Goal: Information Seeking & Learning: Learn about a topic

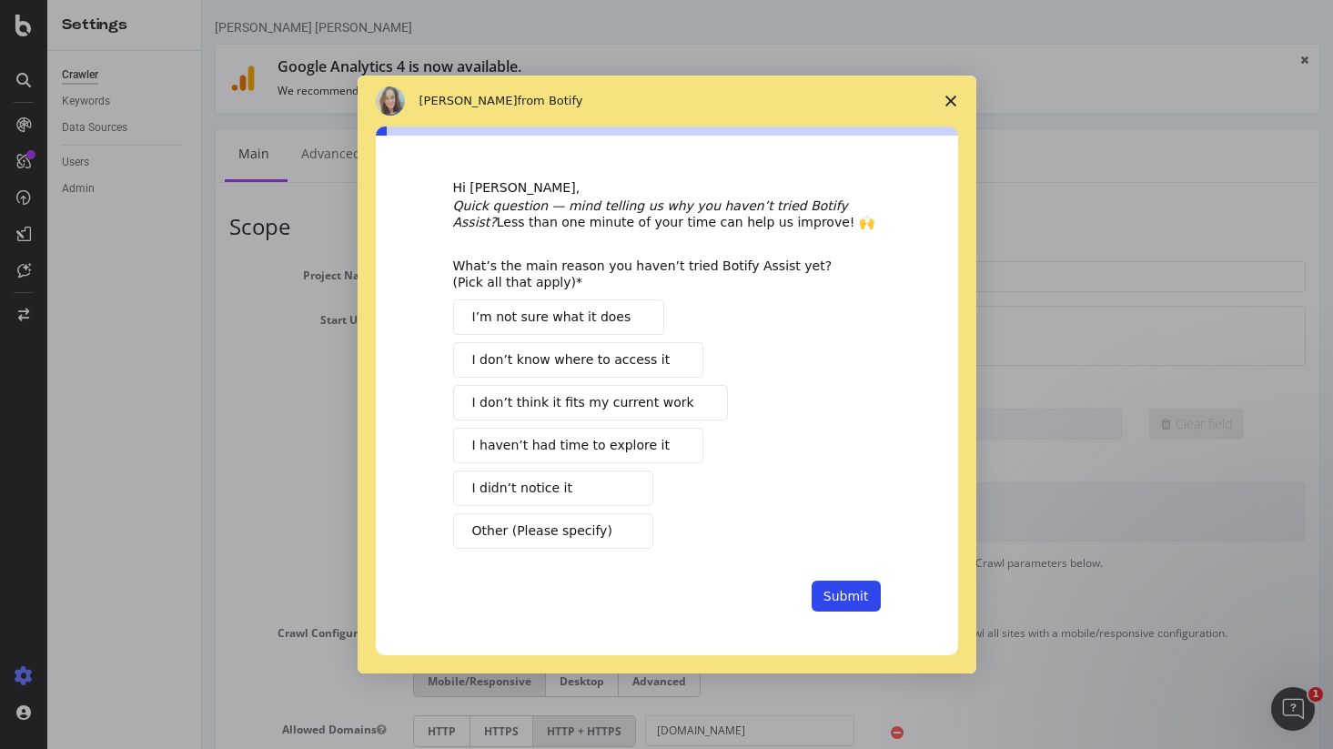
click at [950, 102] on icon "Close survey" at bounding box center [951, 101] width 11 height 11
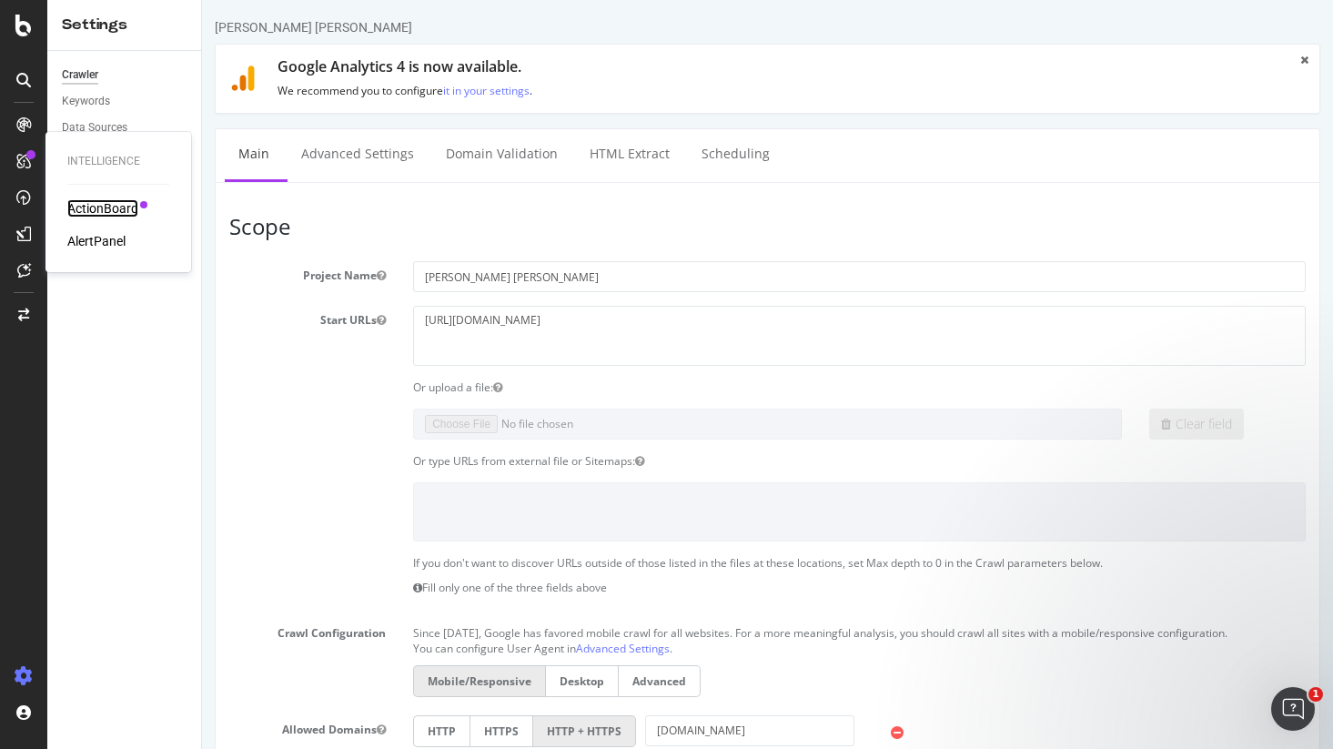
click at [86, 217] on div "ActionBoard" at bounding box center [102, 208] width 71 height 18
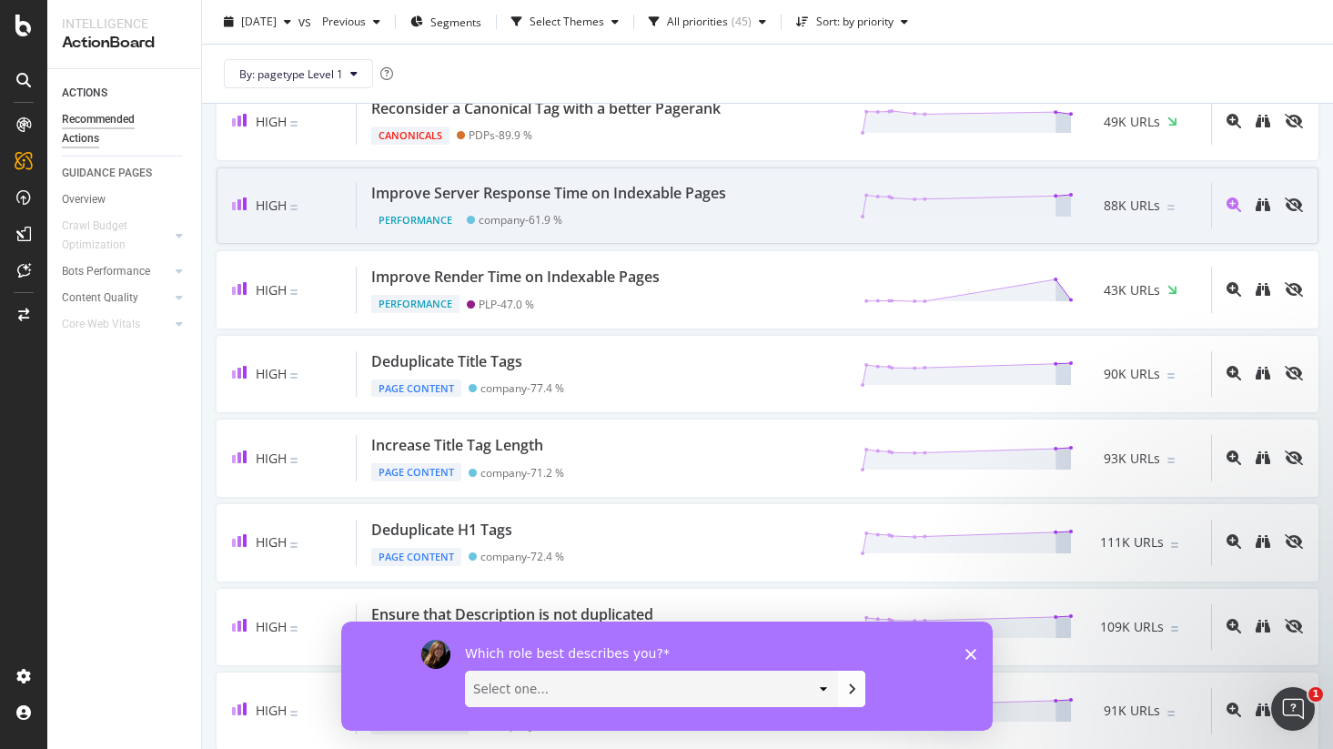
scroll to position [262, 0]
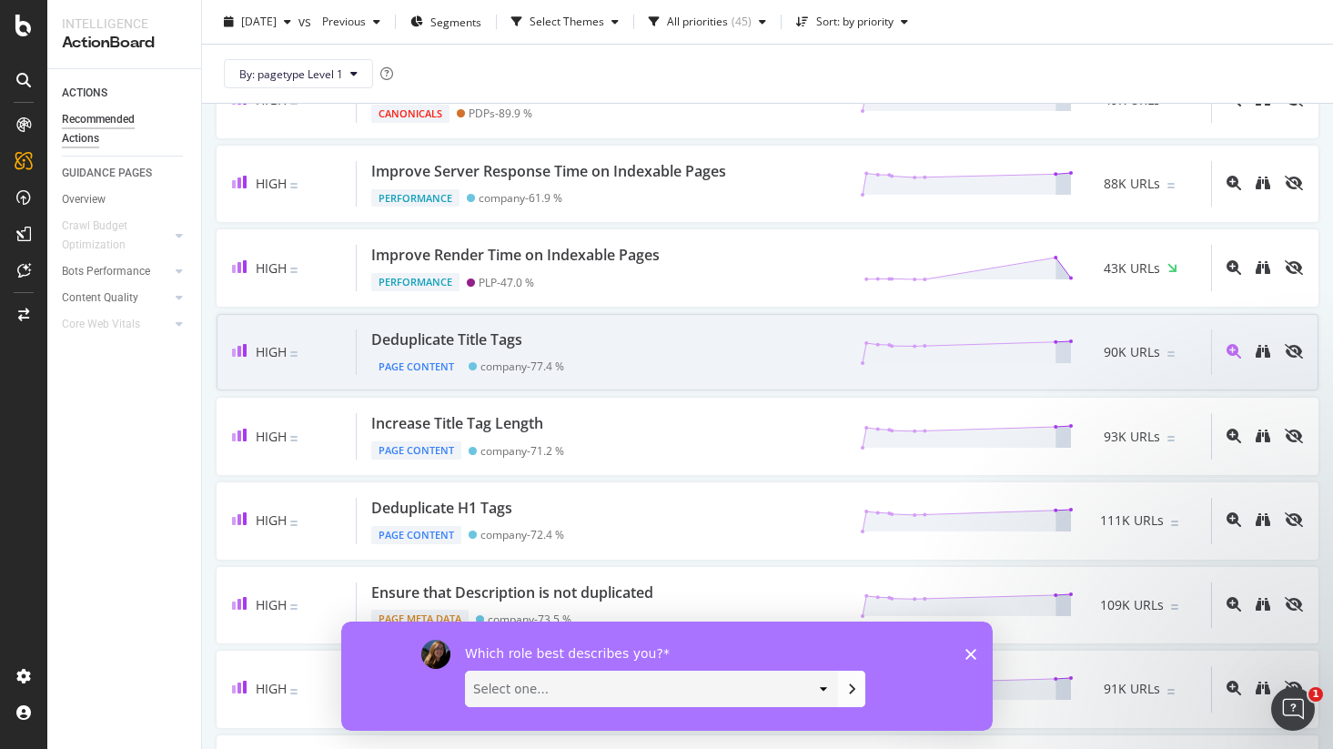
click at [593, 350] on div "Deduplicate Title Tags Page Content company - 77.4 % 90K URLs" at bounding box center [784, 352] width 855 height 46
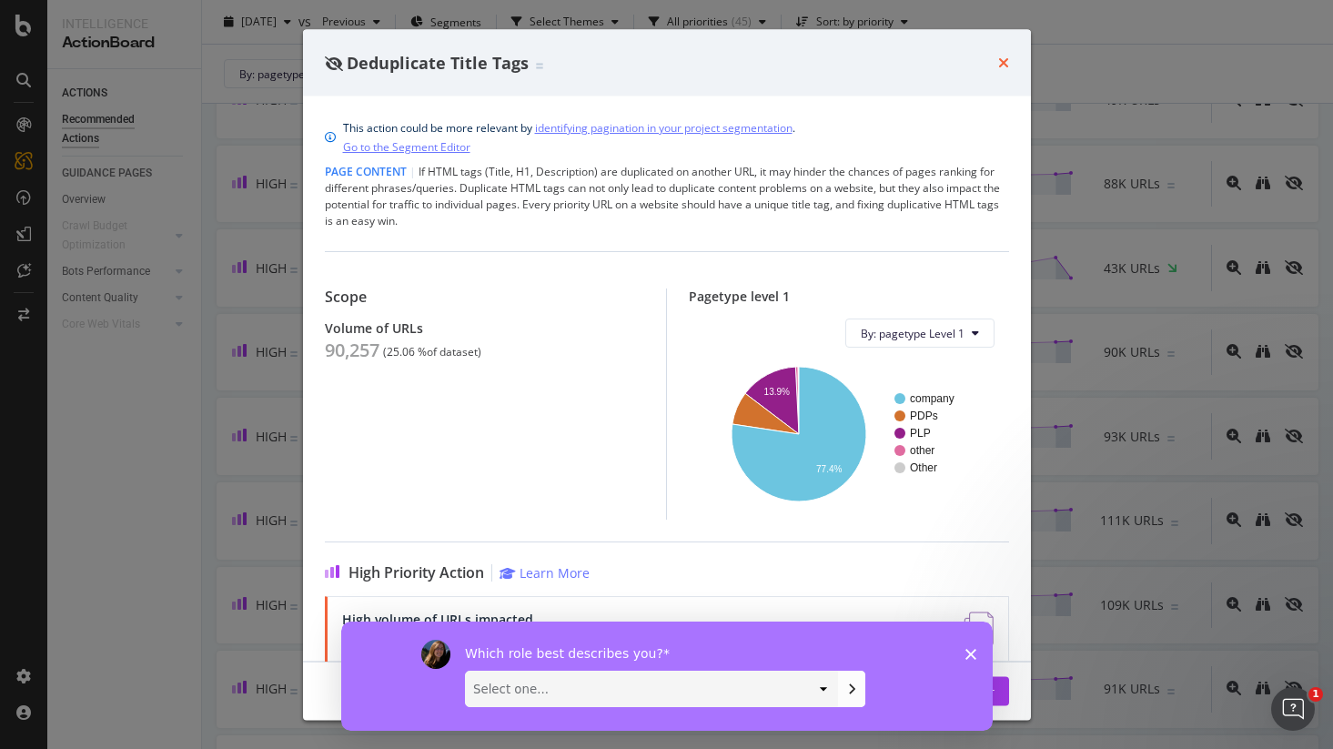
click at [1000, 63] on icon "times" at bounding box center [1003, 63] width 11 height 15
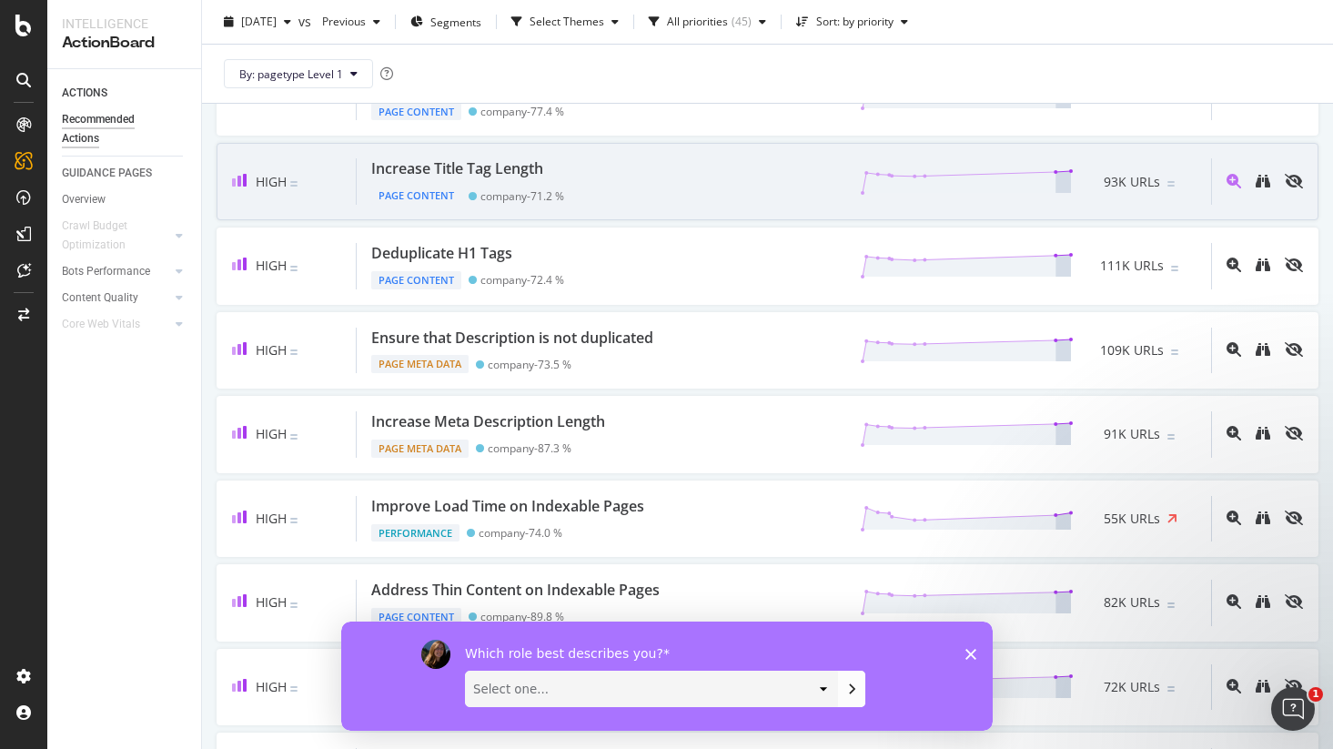
scroll to position [519, 0]
click at [628, 179] on div "Increase Title Tag Length Page Content company - 71.2 % 93K URLs" at bounding box center [784, 180] width 855 height 46
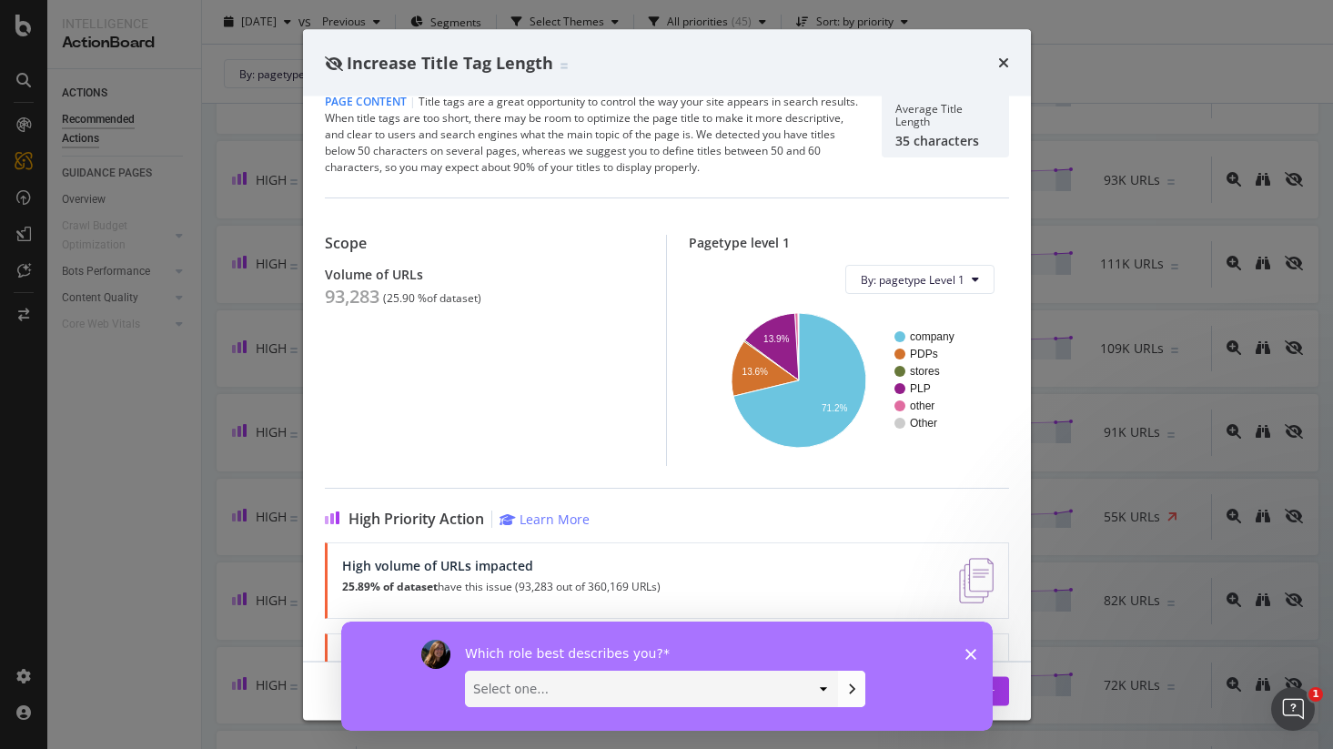
scroll to position [32, 0]
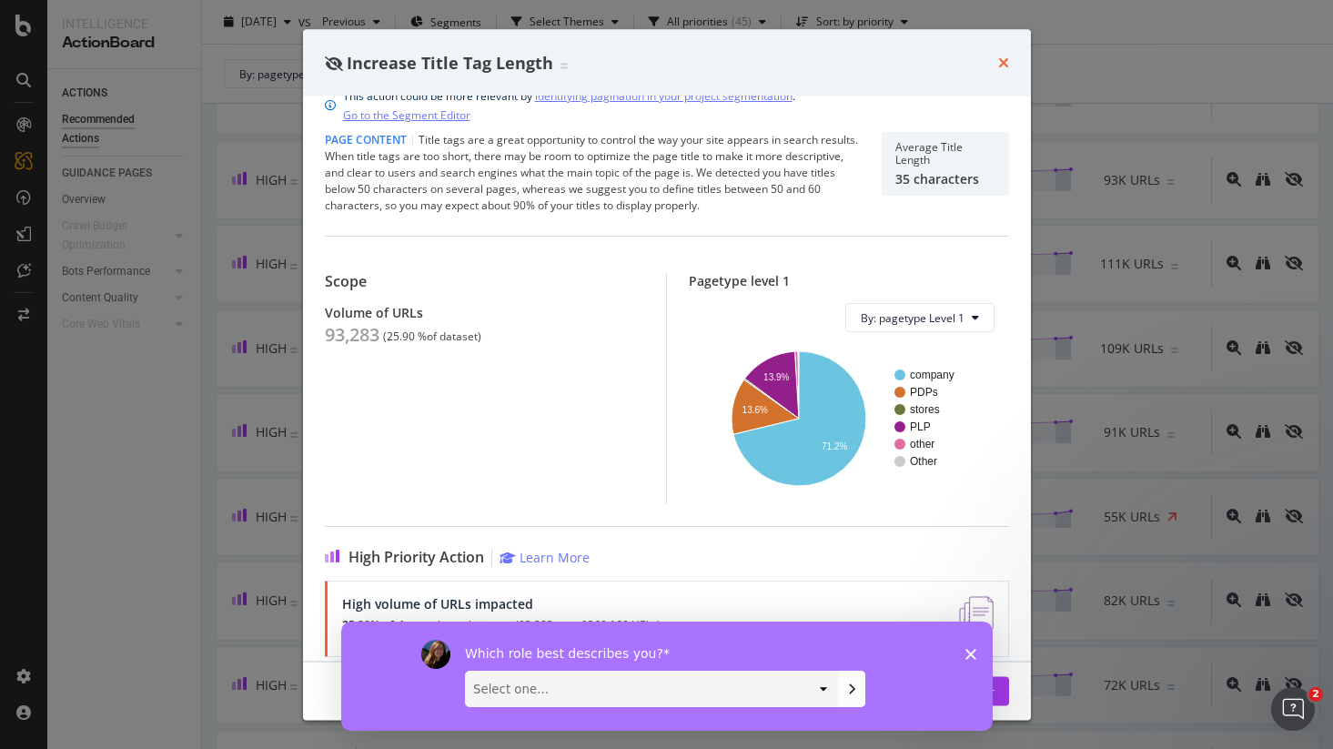
click at [1004, 65] on icon "times" at bounding box center [1003, 63] width 11 height 15
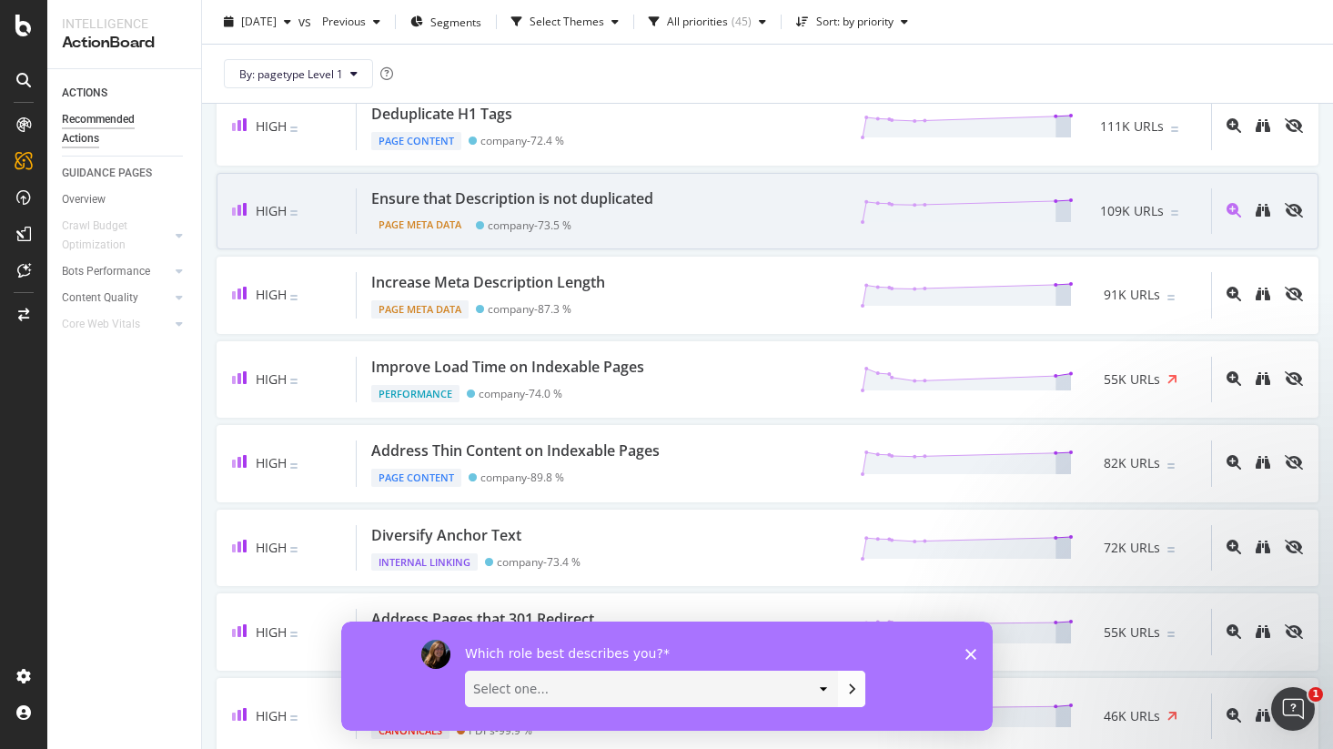
scroll to position [659, 0]
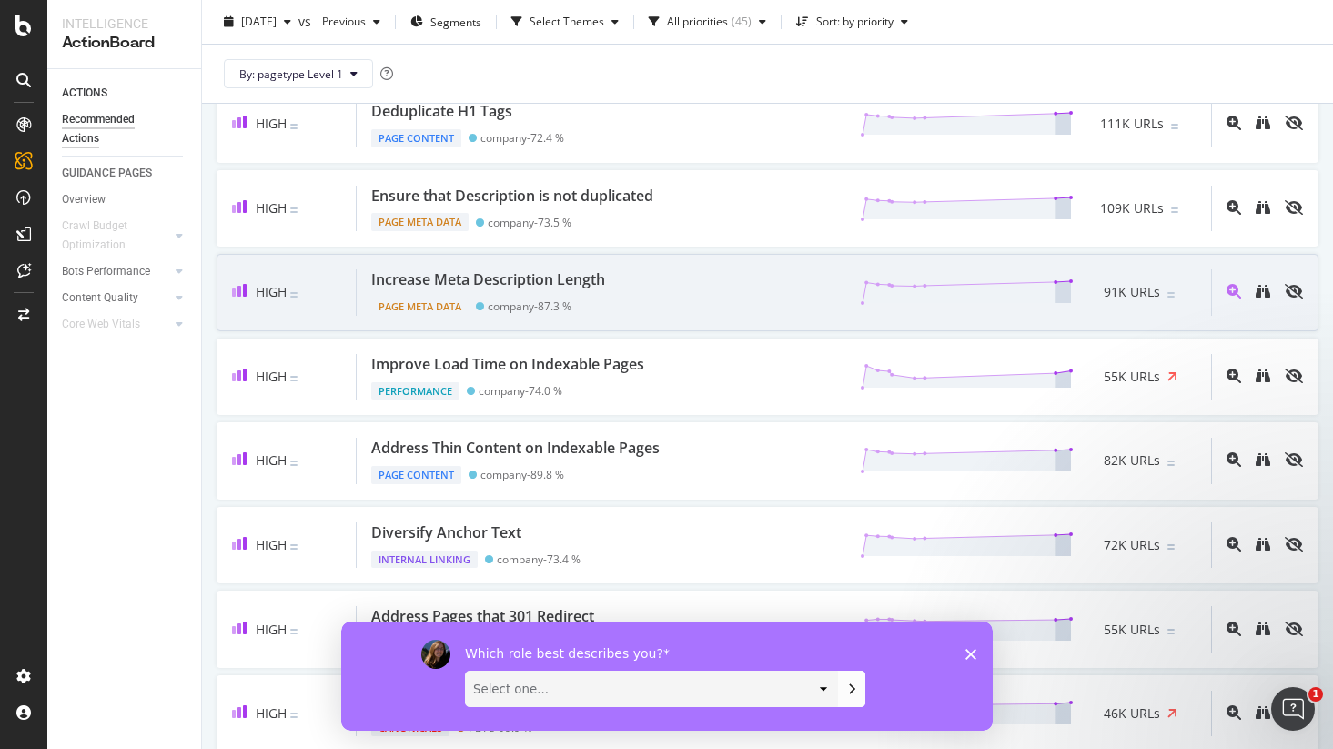
click at [599, 286] on div "Increase Meta Description Length" at bounding box center [488, 279] width 234 height 21
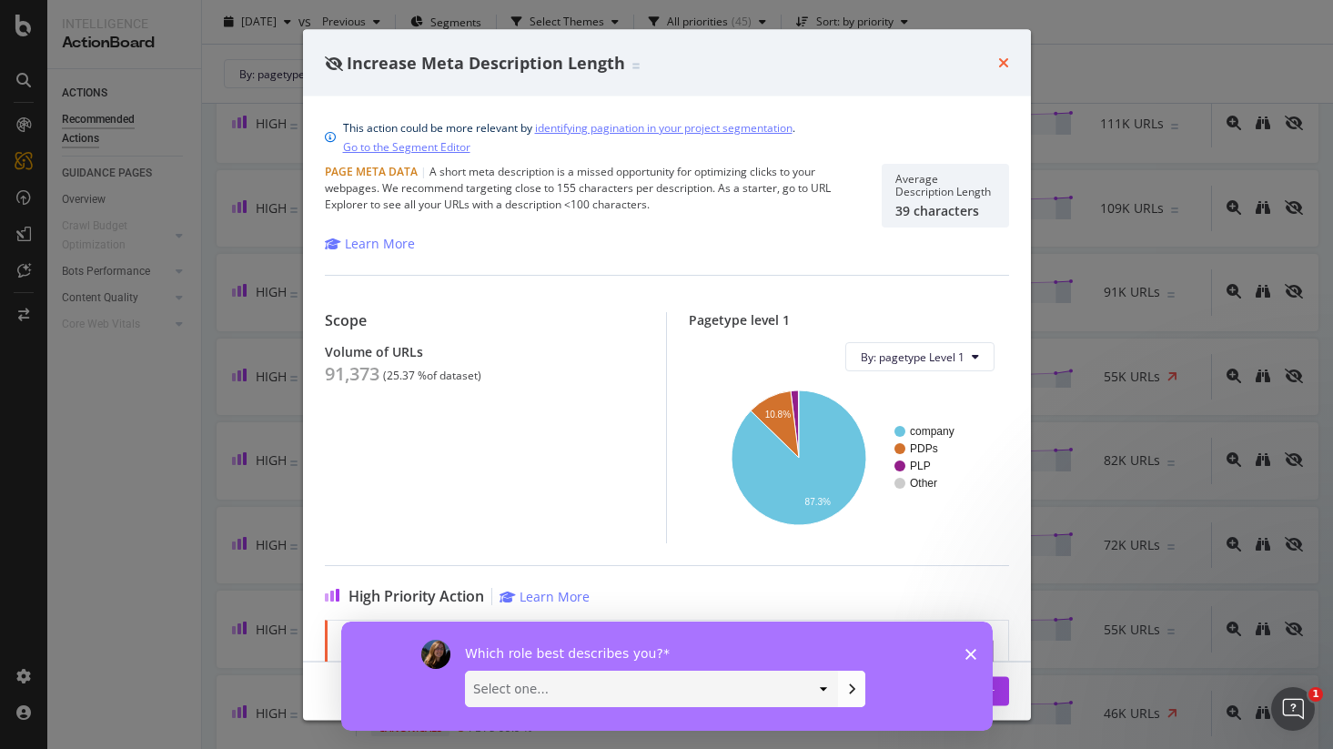
click at [1006, 63] on icon "times" at bounding box center [1003, 63] width 11 height 15
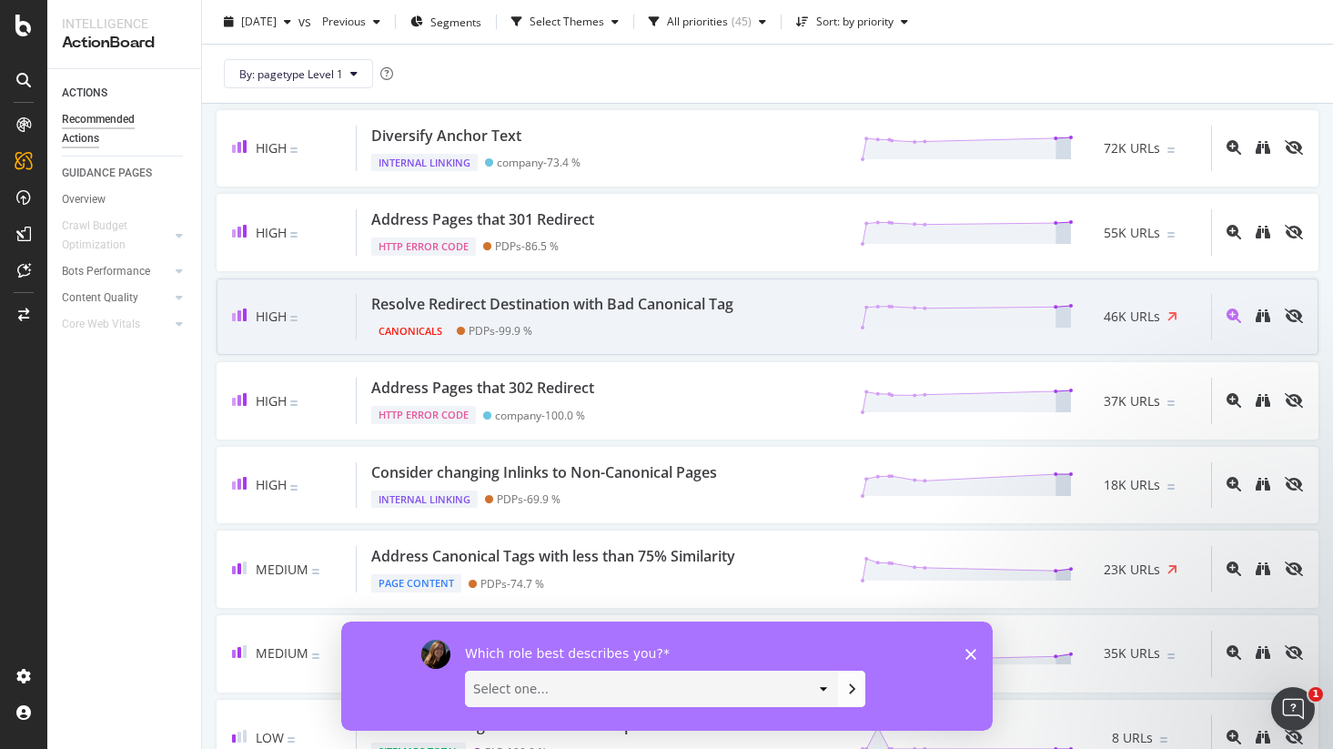
scroll to position [1096, 0]
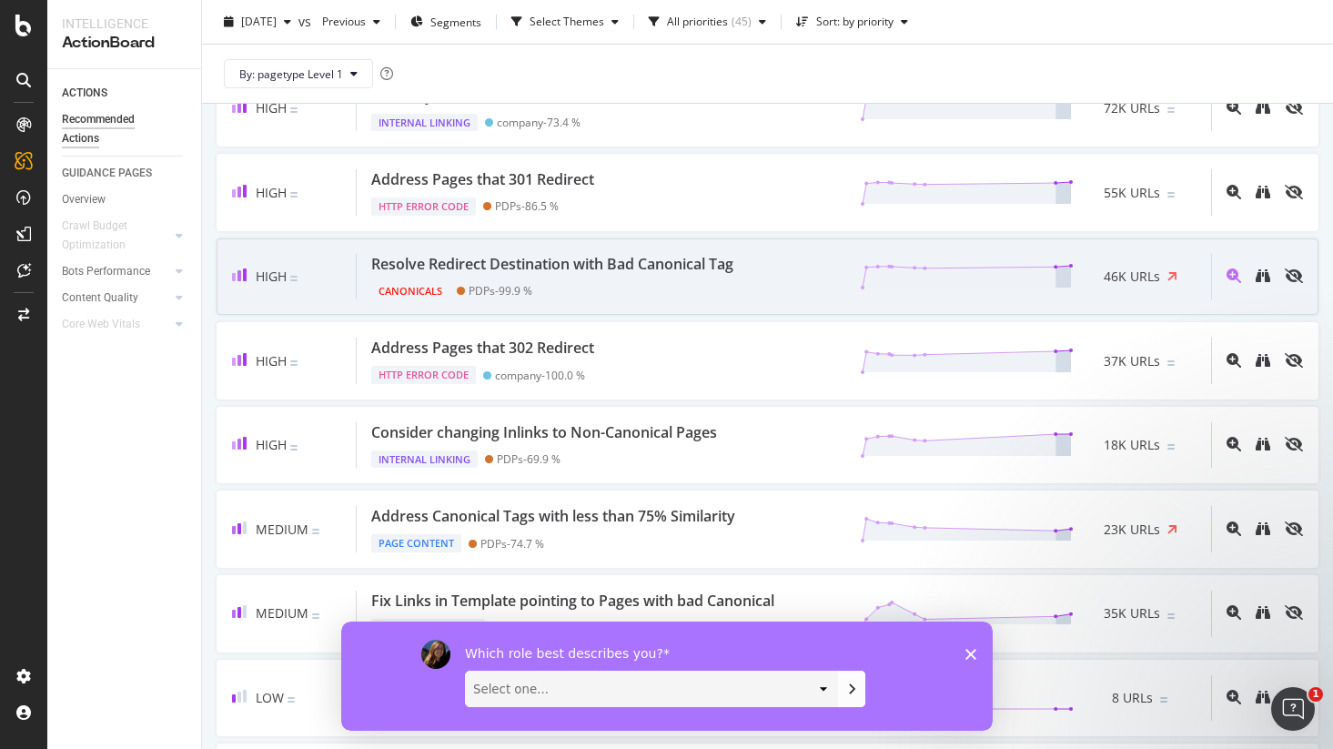
click at [675, 292] on div "Canonicals PDPs - 99.9 %" at bounding box center [555, 287] width 369 height 25
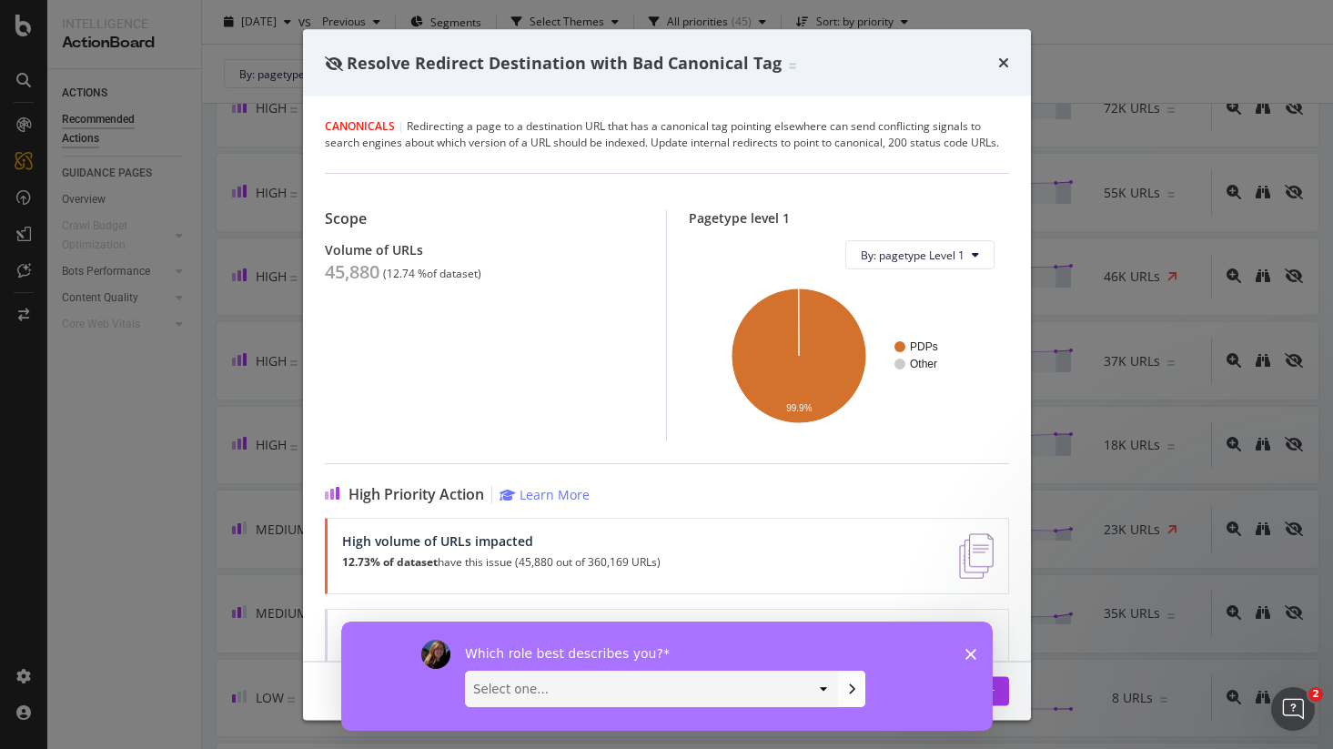
scroll to position [99, 0]
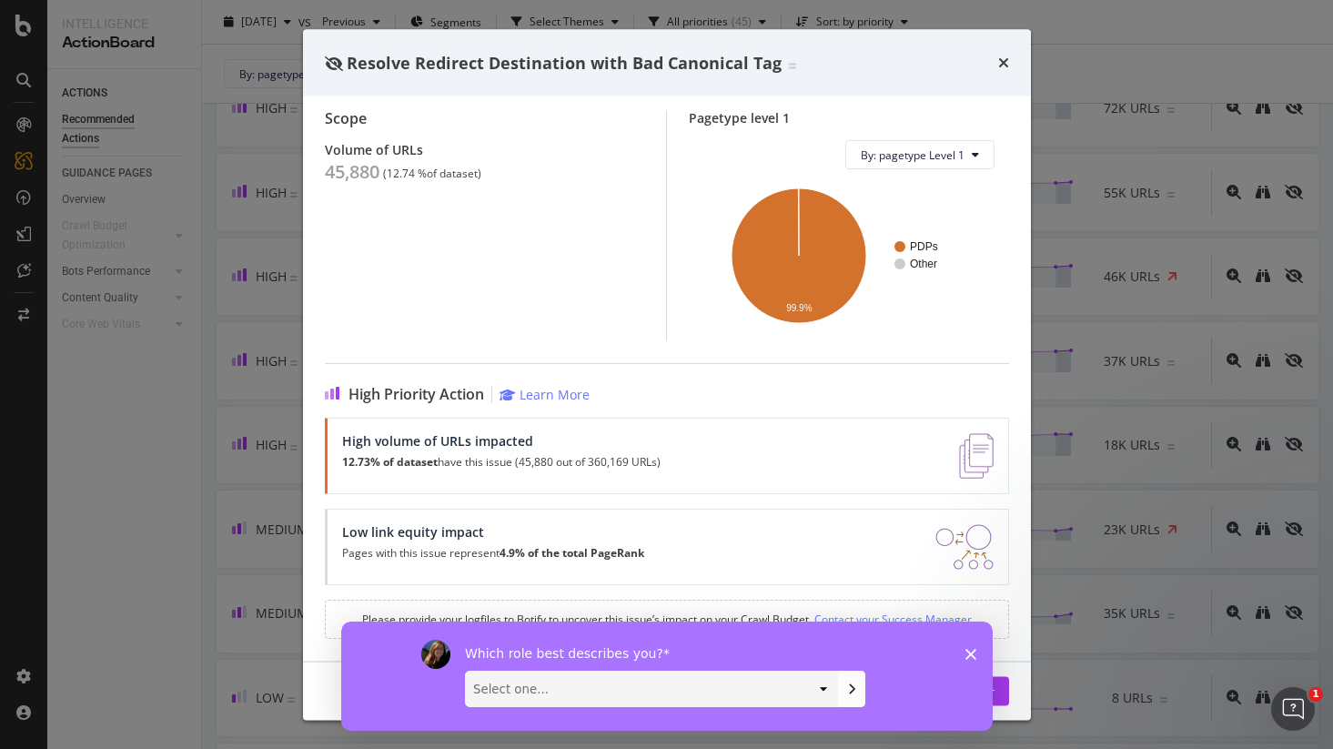
click at [971, 652] on polygon "Close survey" at bounding box center [970, 653] width 11 height 11
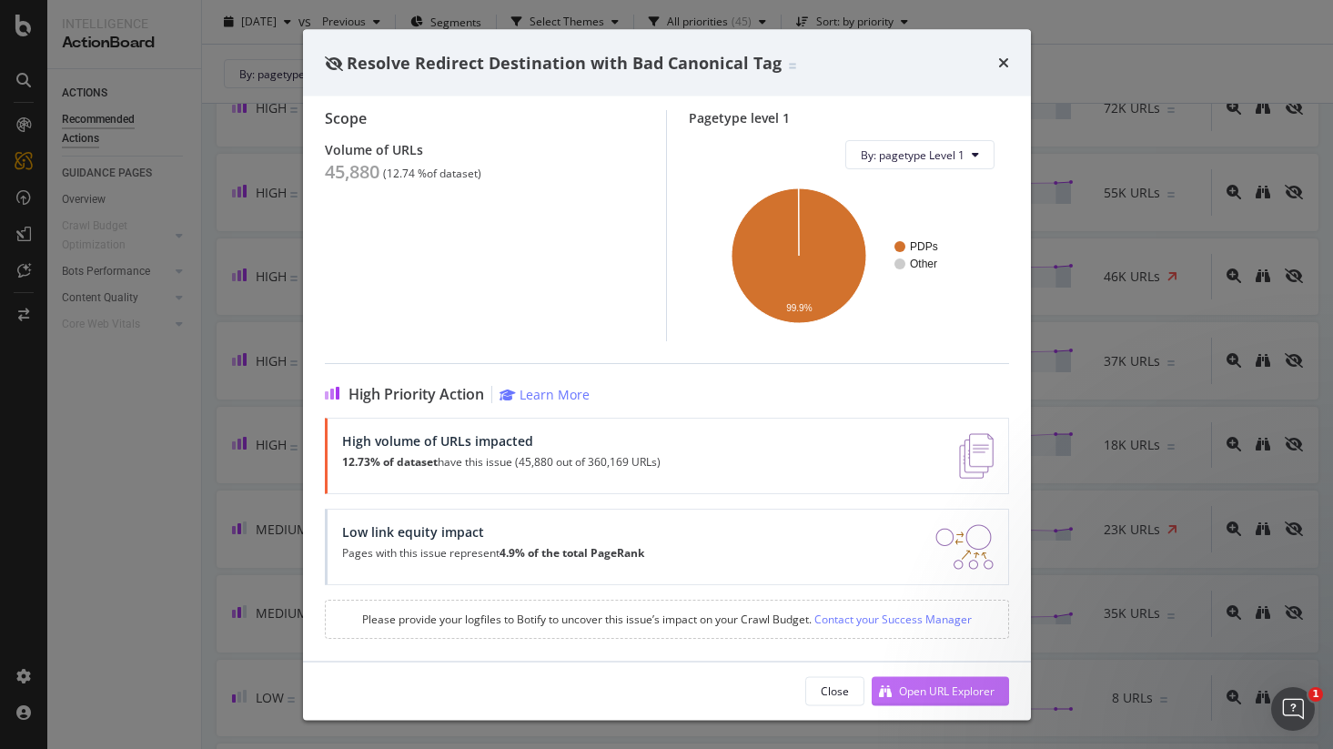
click at [908, 689] on div "Open URL Explorer" at bounding box center [947, 690] width 96 height 15
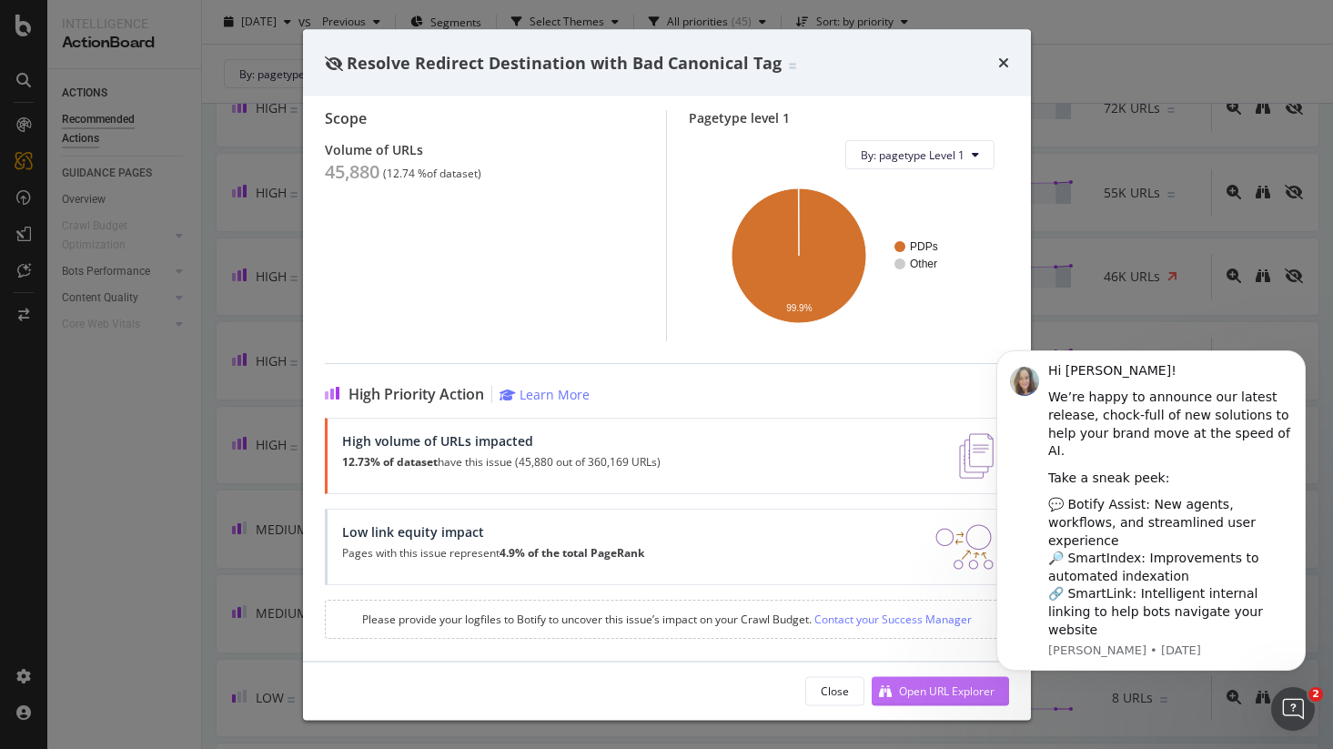
scroll to position [0, 0]
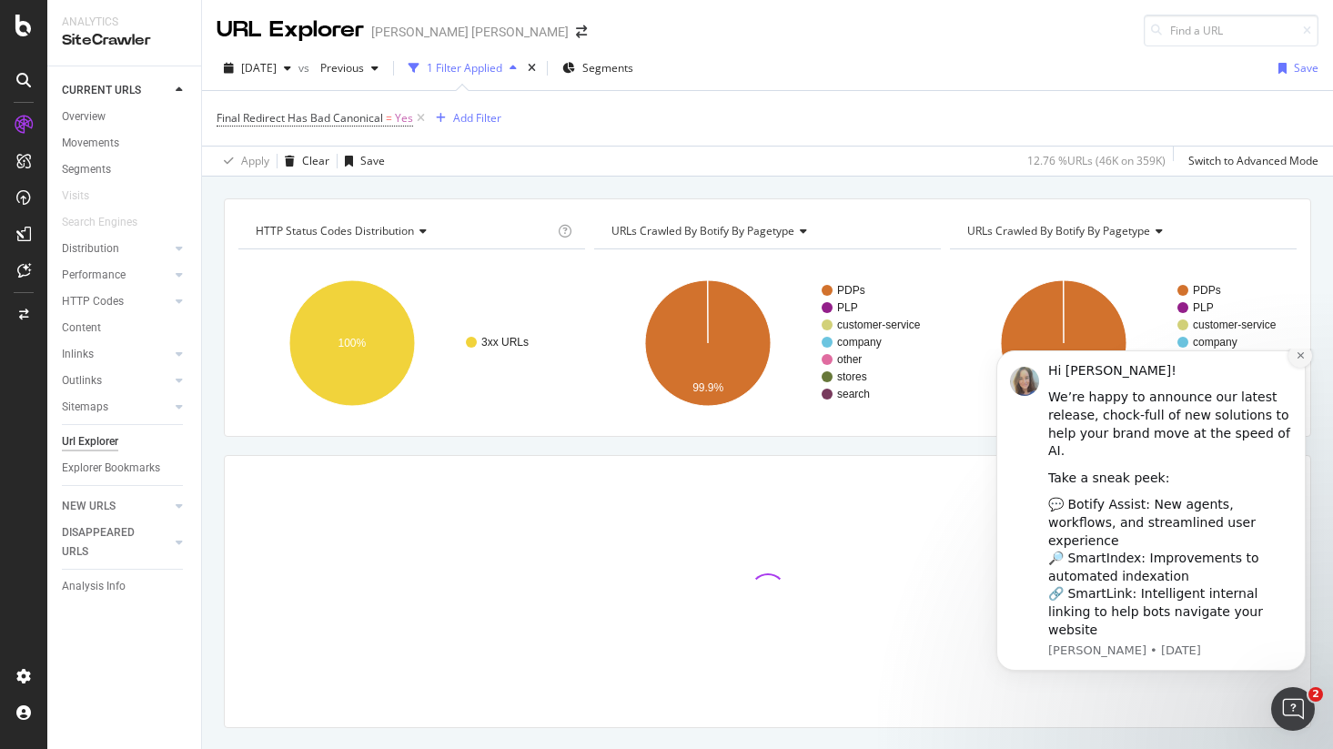
click at [1300, 359] on icon "Dismiss notification" at bounding box center [1300, 355] width 6 height 6
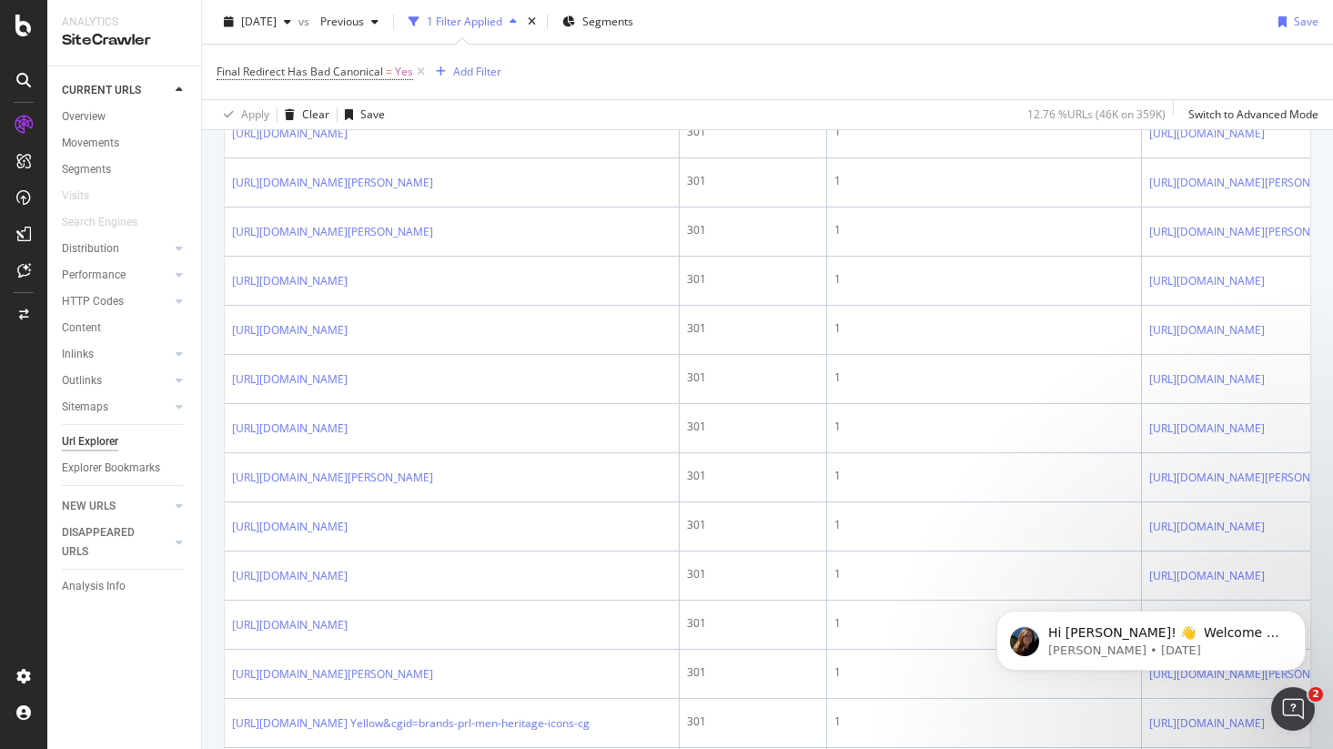
scroll to position [2409, 0]
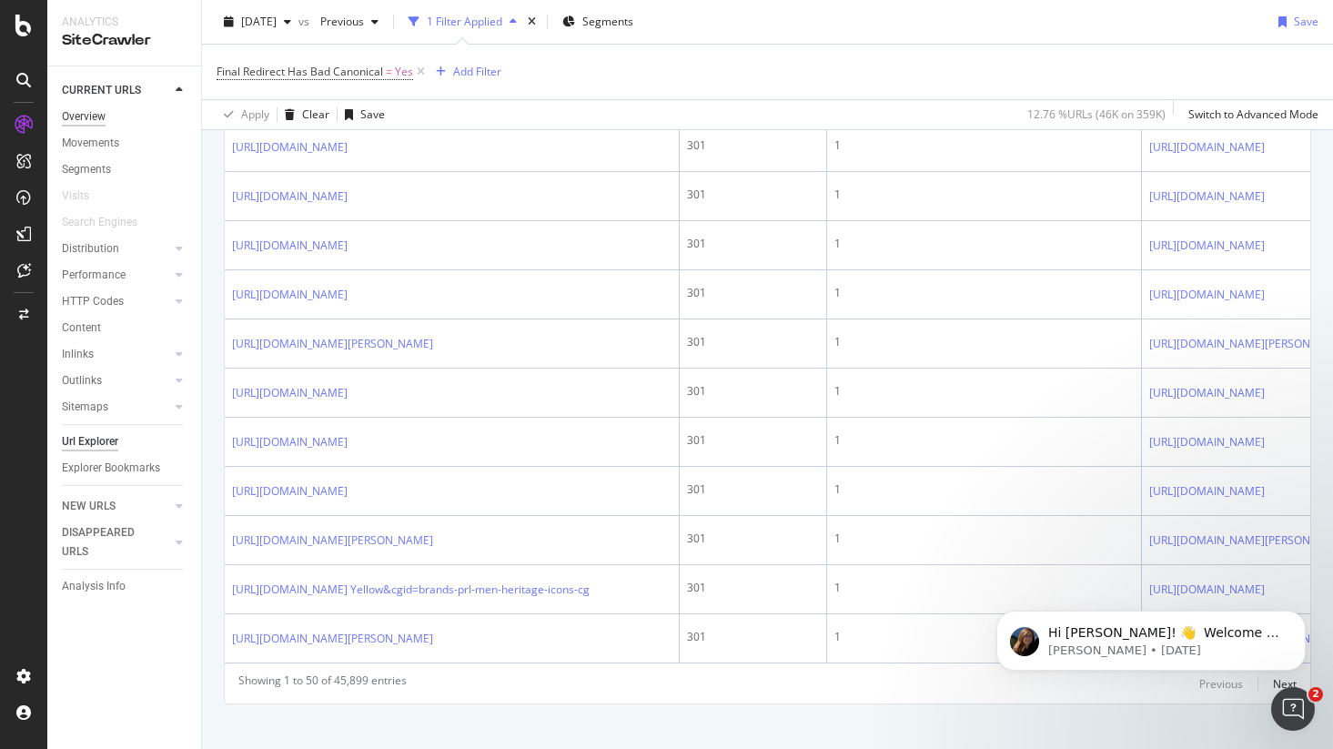
click at [93, 116] on div "Overview" at bounding box center [84, 116] width 44 height 19
